Goal: Transaction & Acquisition: Purchase product/service

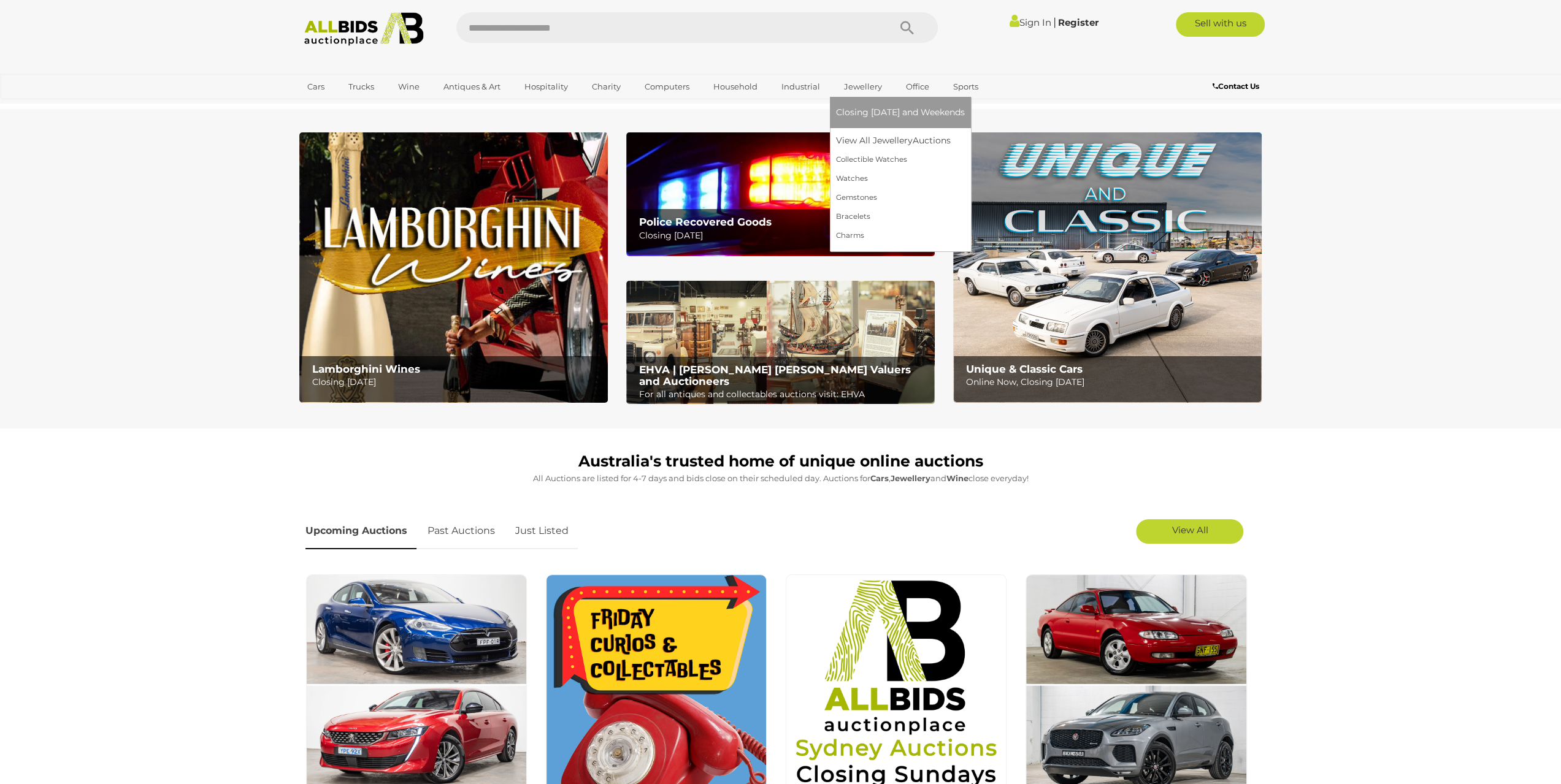
click at [858, 89] on link "Jewellery" at bounding box center [862, 87] width 54 height 20
click at [851, 143] on link "View All Jewellery Auctions" at bounding box center [900, 141] width 128 height 19
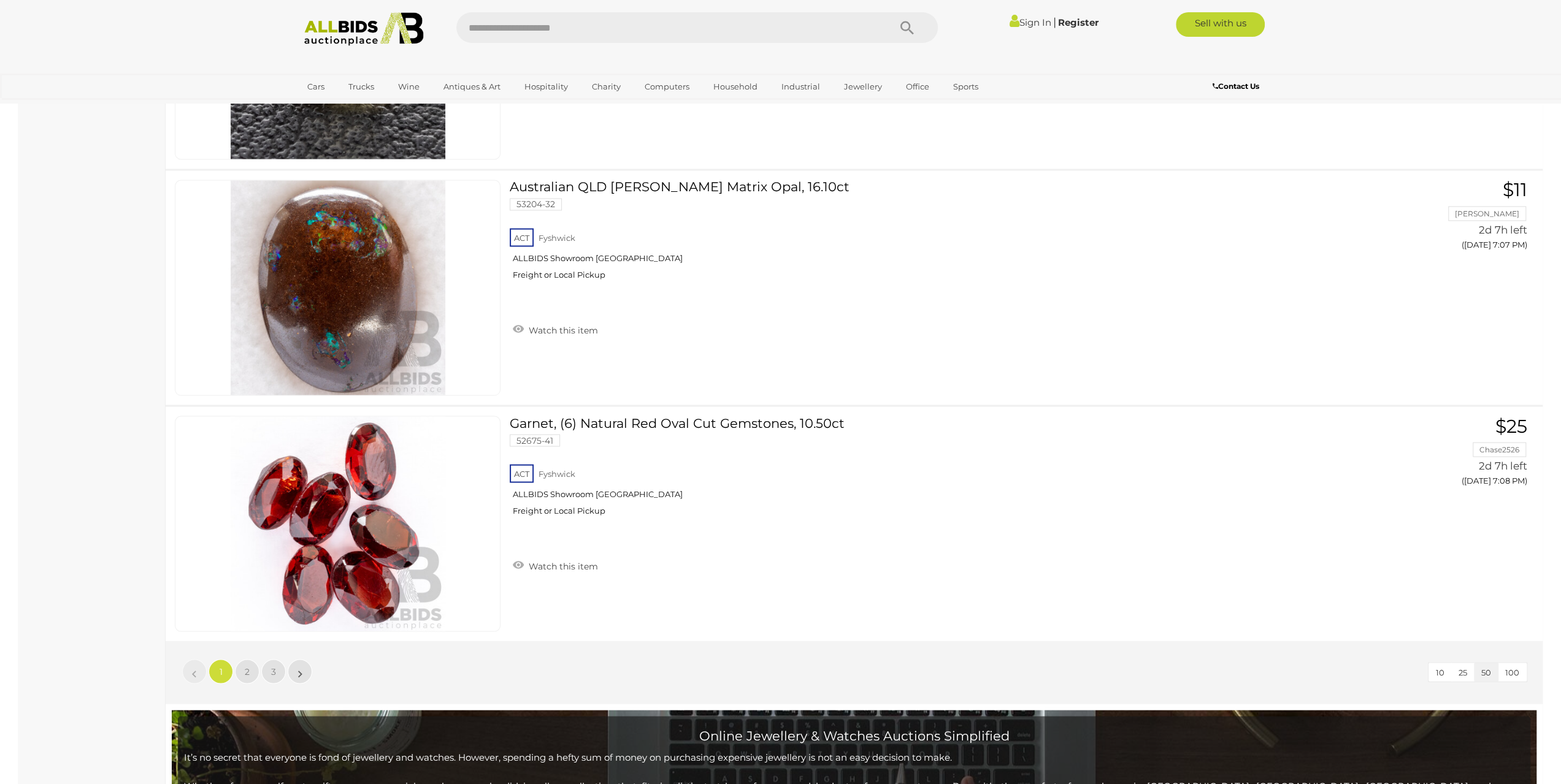
scroll to position [11555, 0]
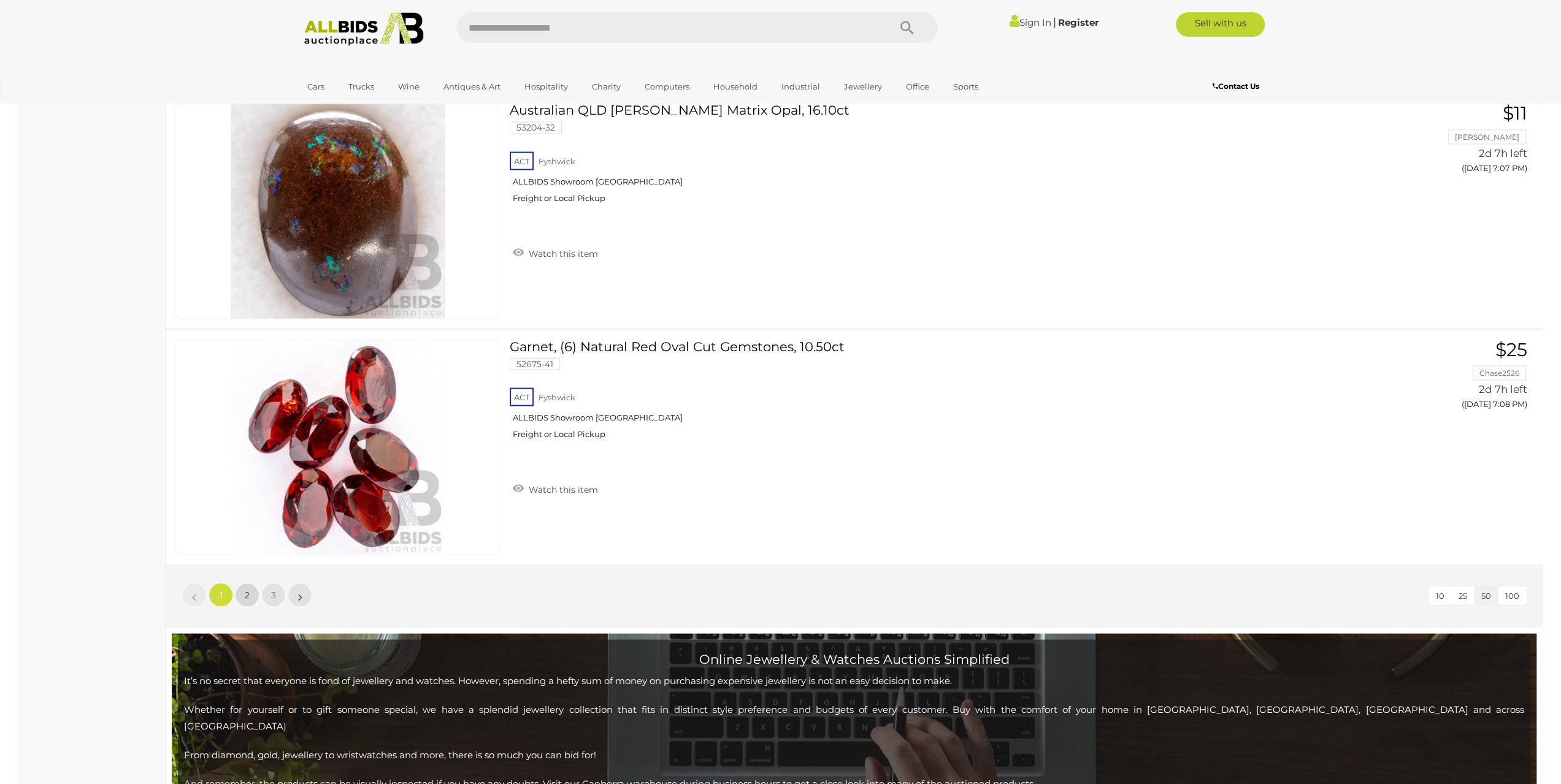
click at [249, 582] on link "2" at bounding box center [247, 594] width 24 height 24
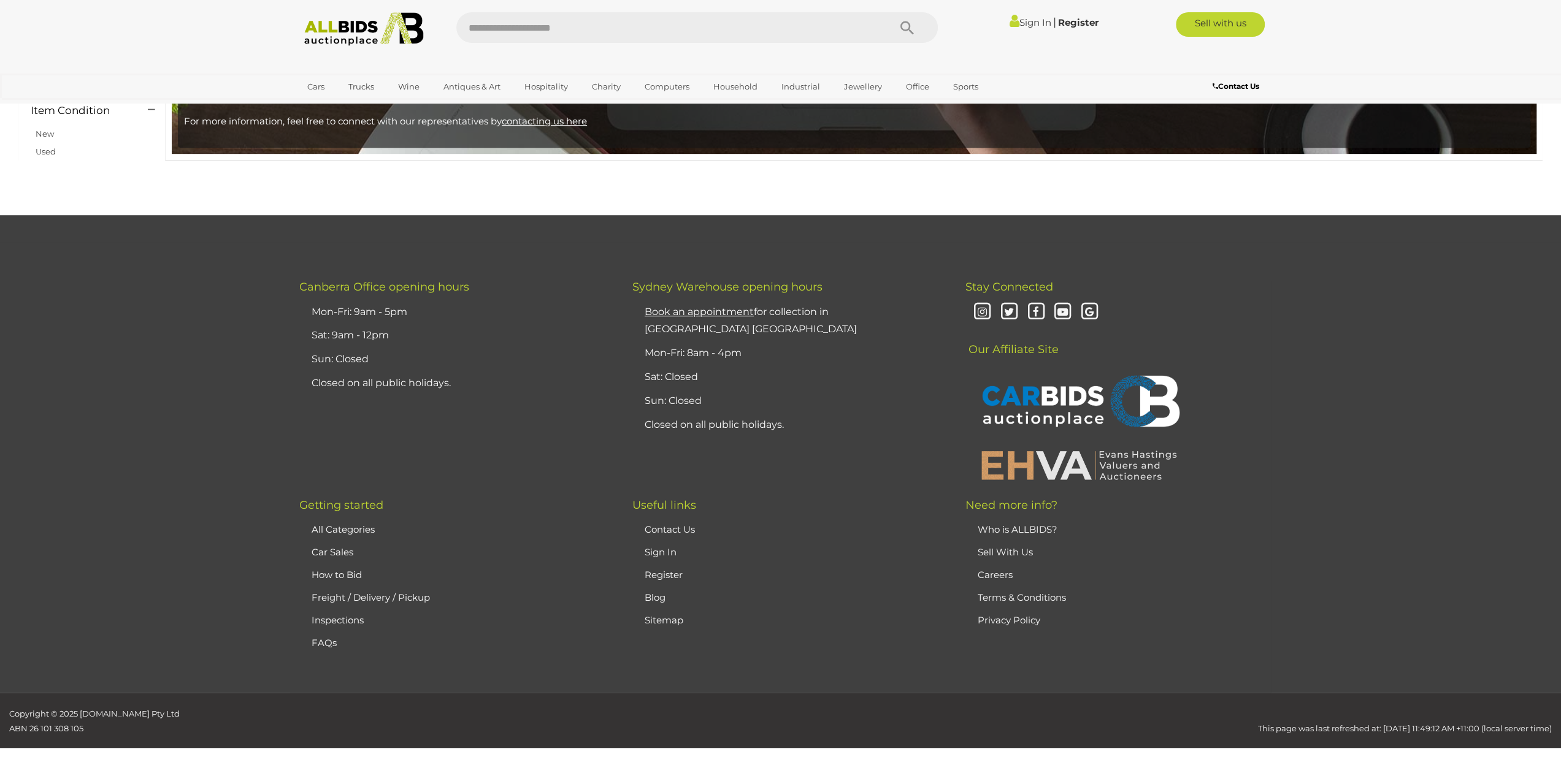
scroll to position [195, 0]
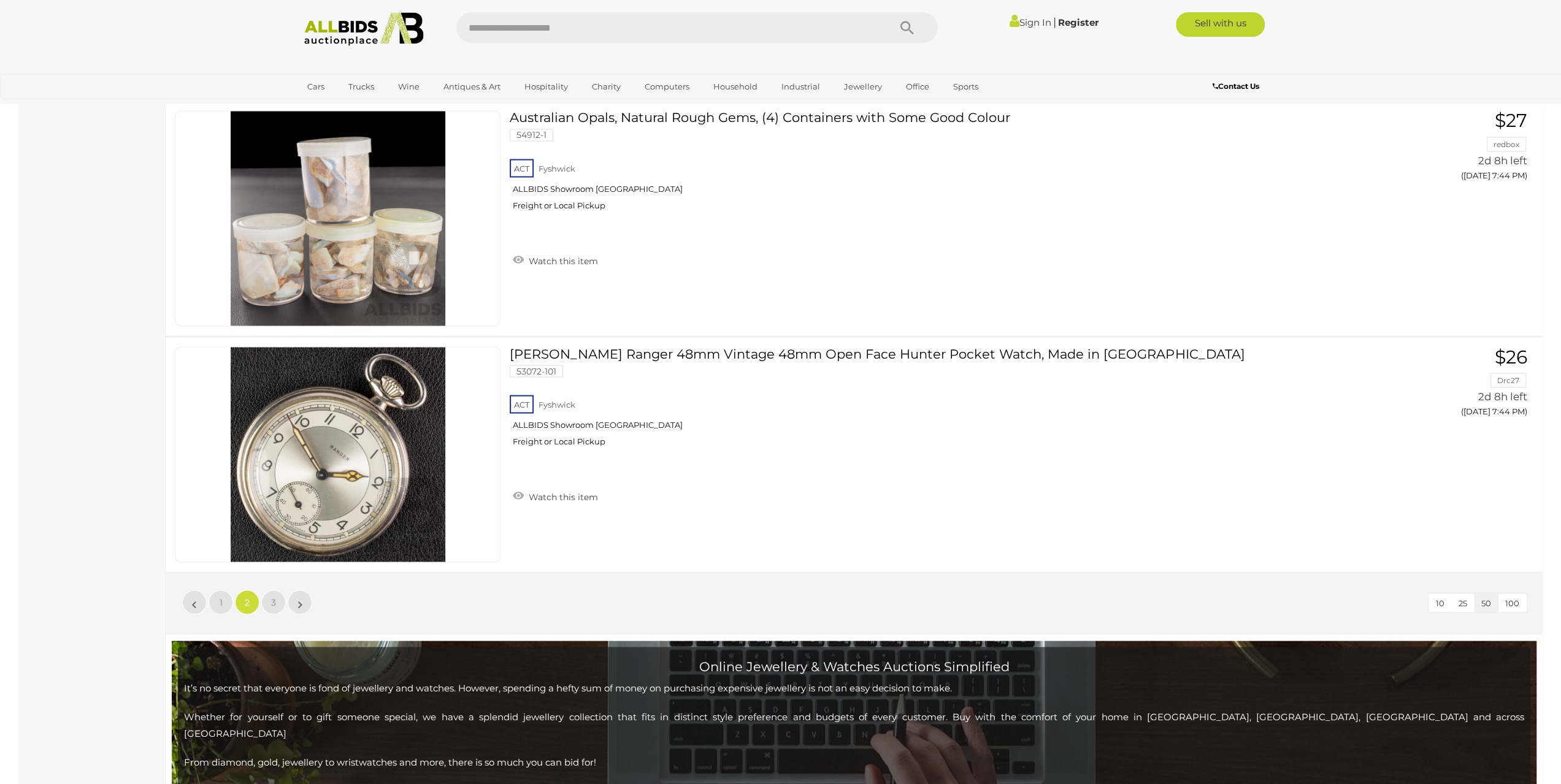
scroll to position [11631, 0]
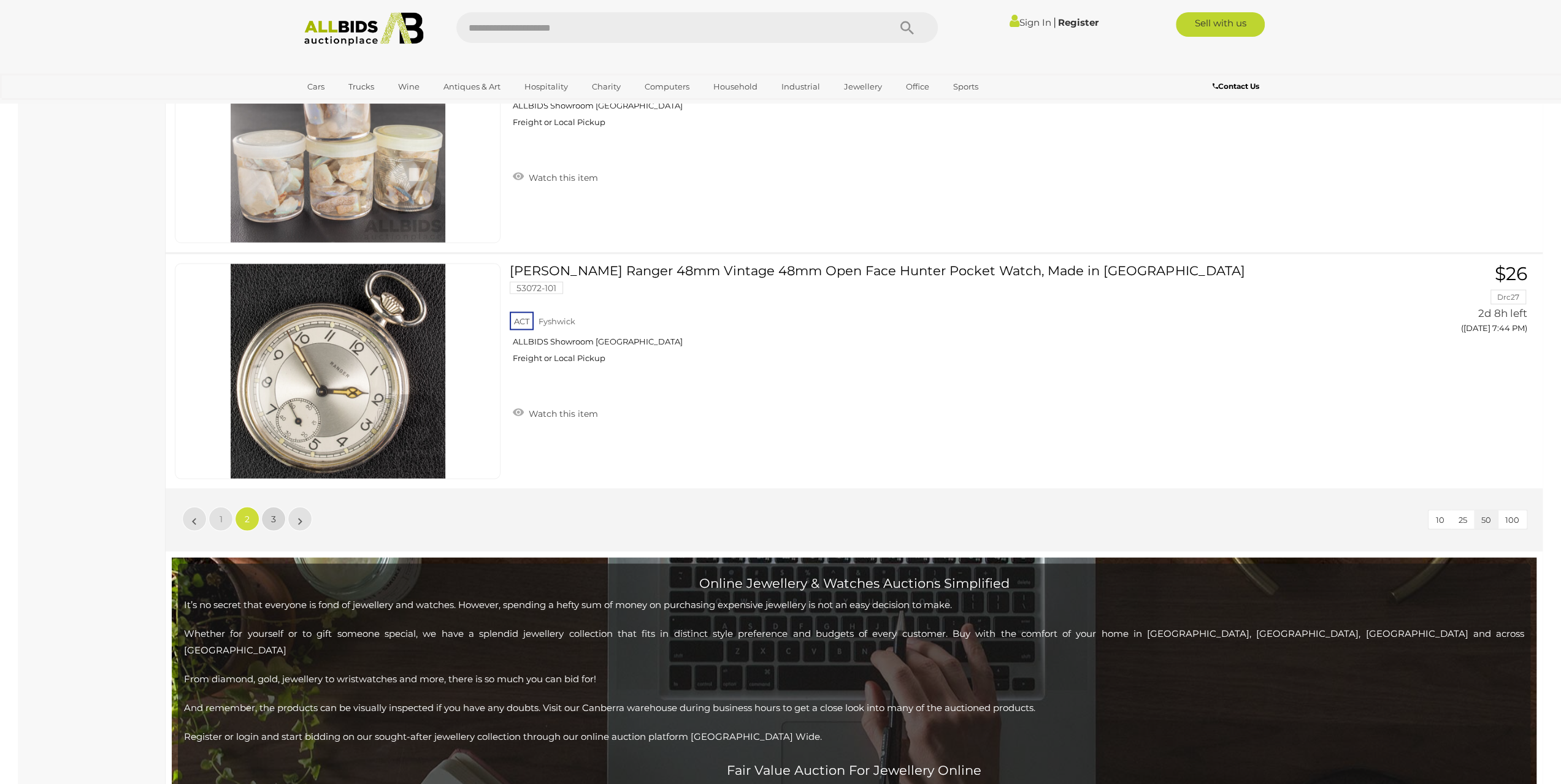
click at [279, 506] on link "3" at bounding box center [273, 518] width 24 height 24
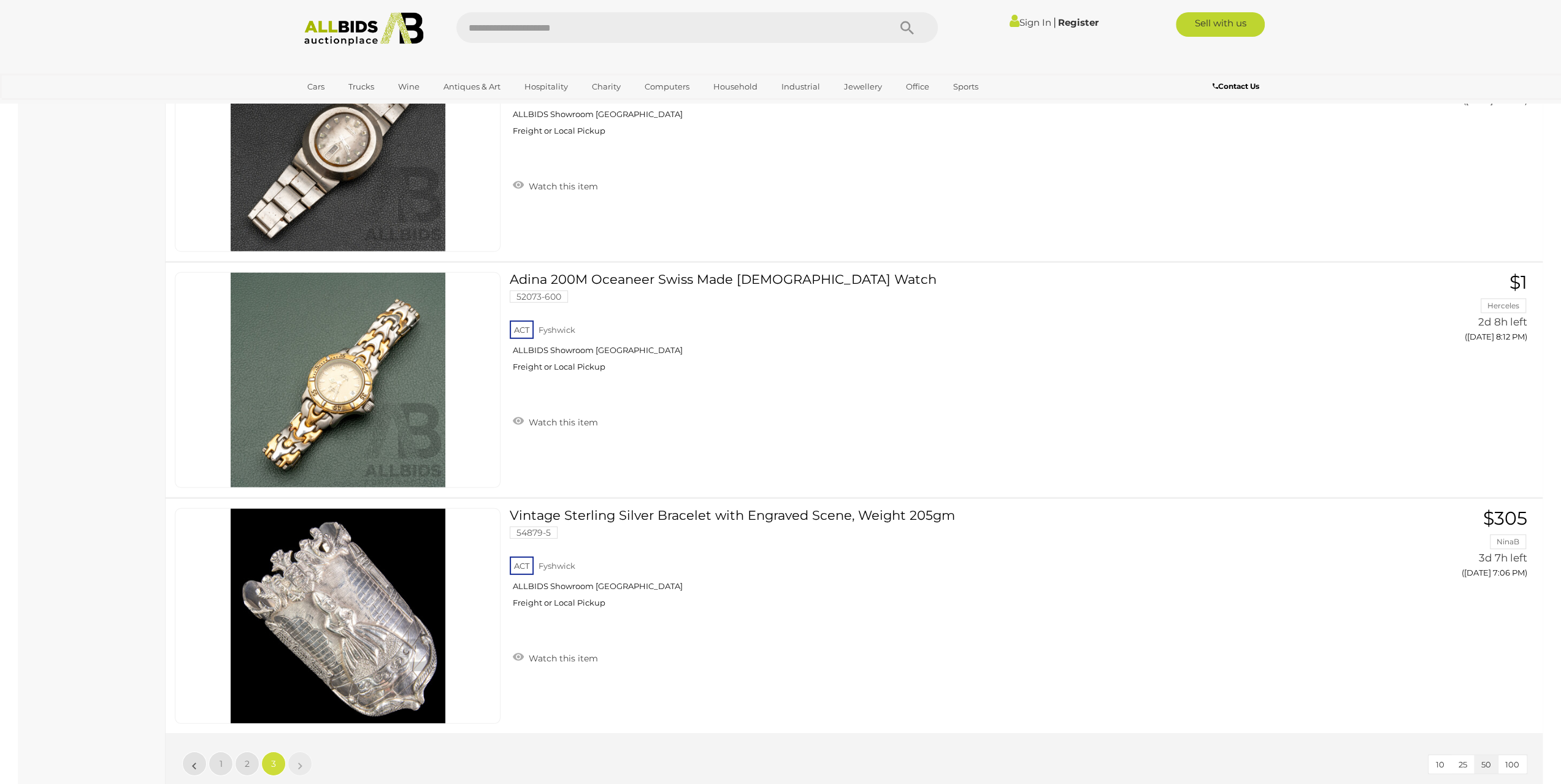
scroll to position [3393, 0]
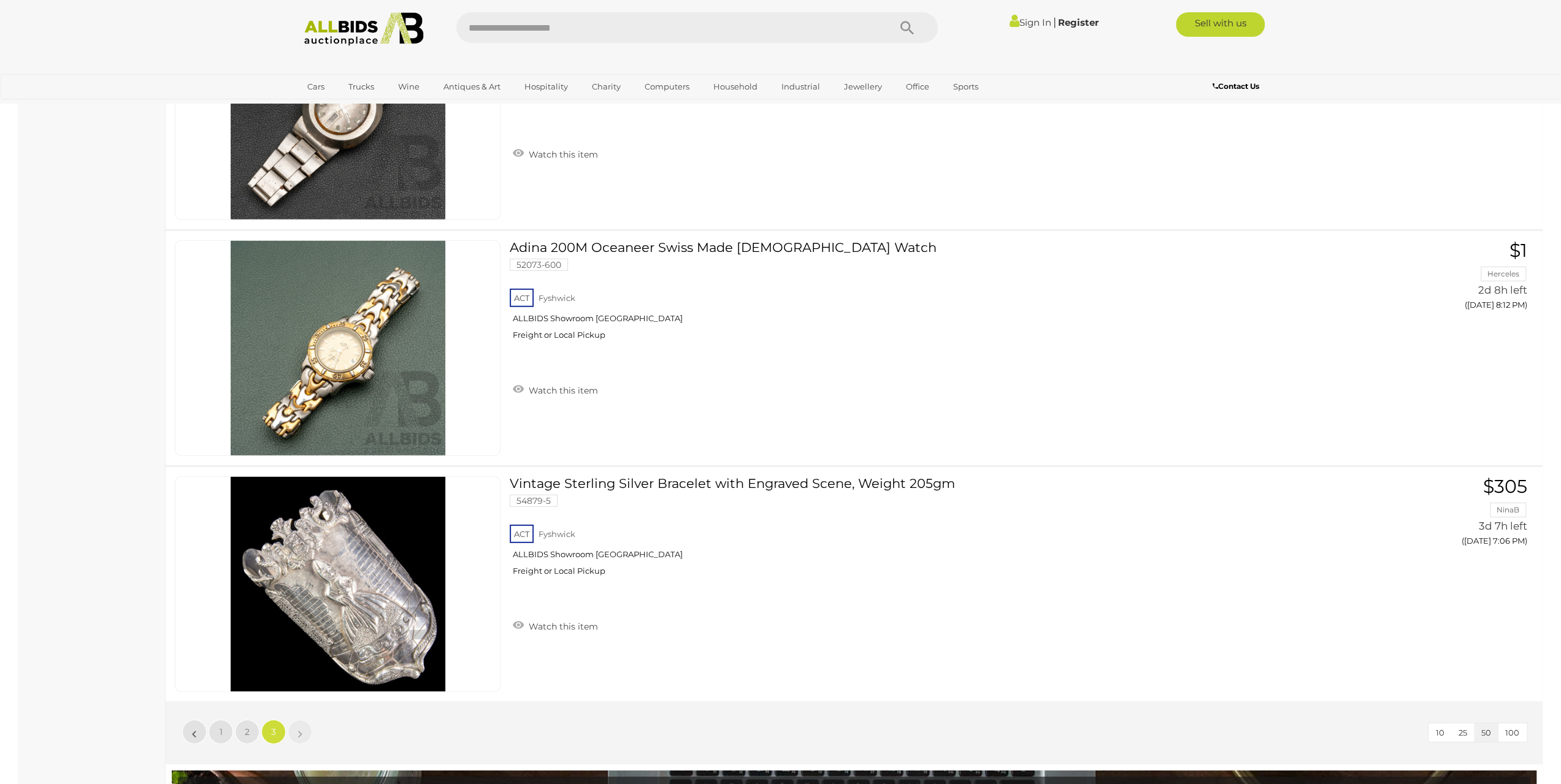
click at [300, 726] on li "»" at bounding box center [300, 732] width 24 height 24
